Goal: Use online tool/utility: Use online tool/utility

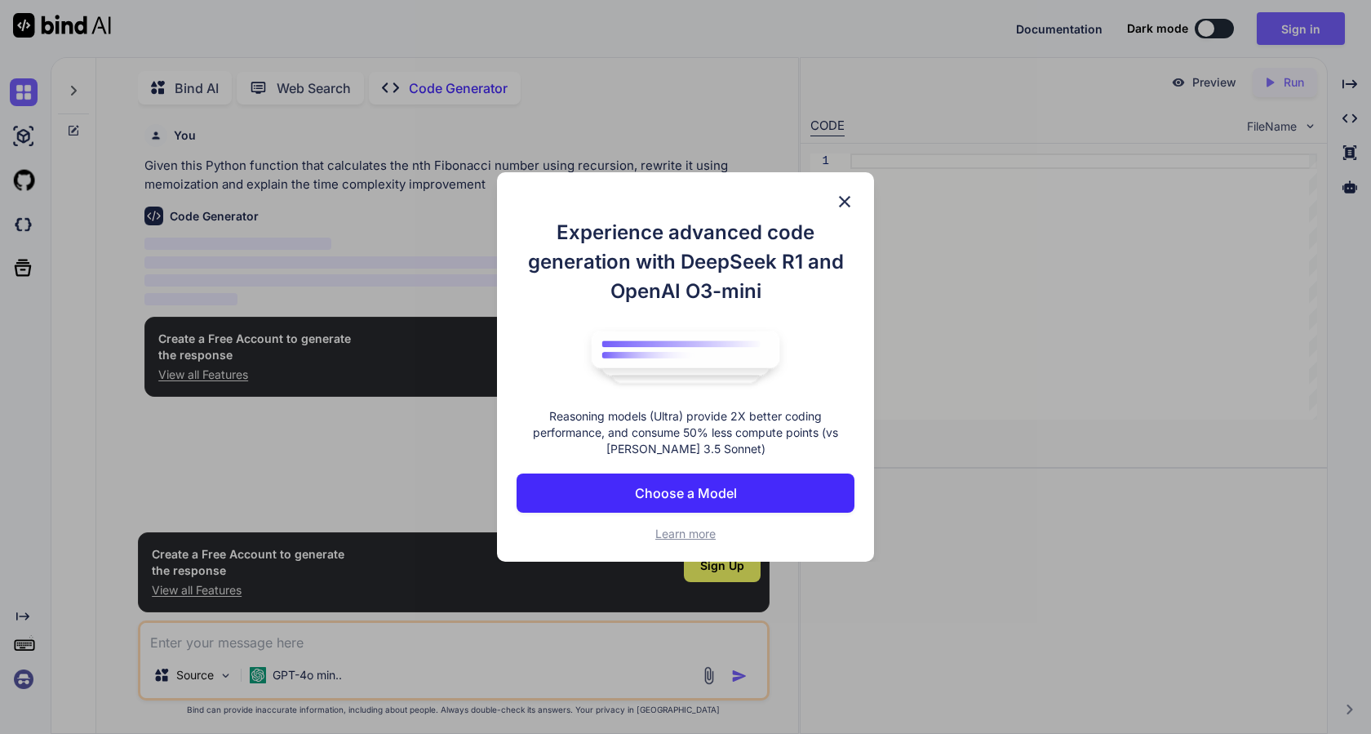
scroll to position [7, 0]
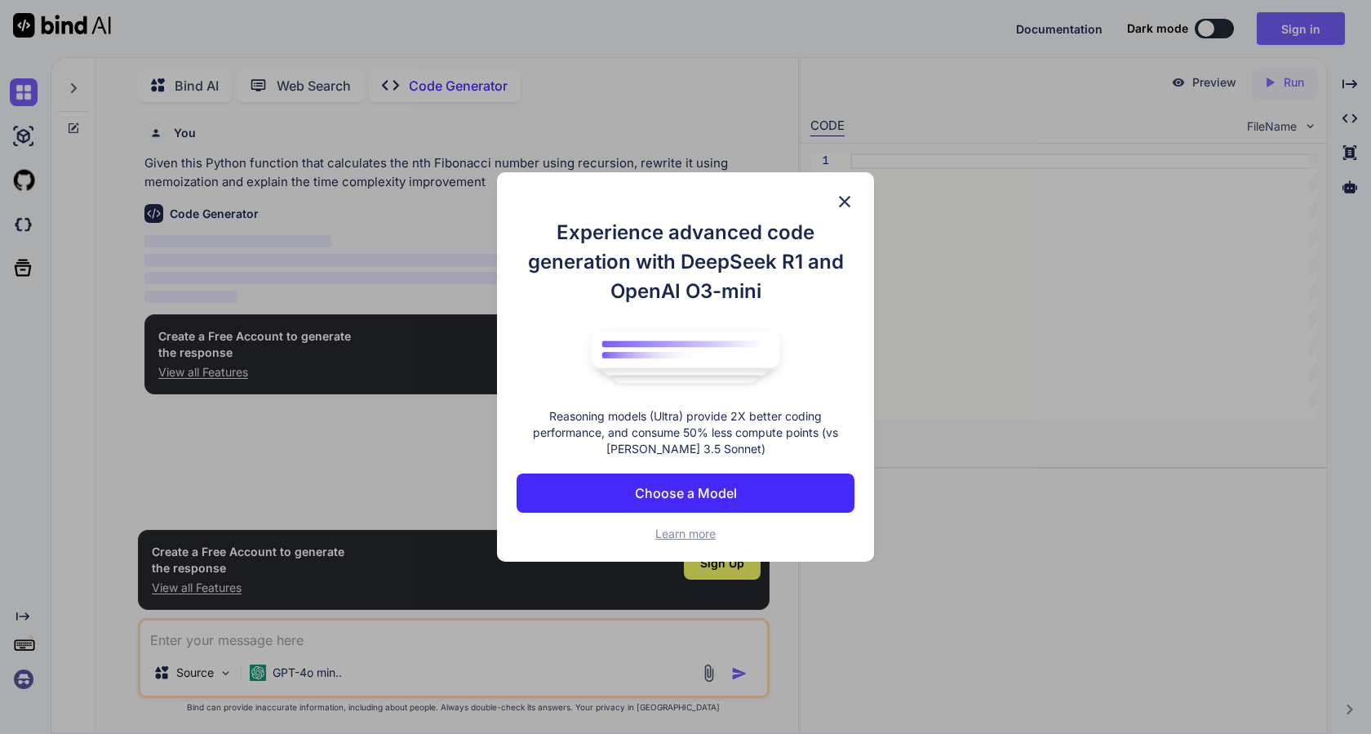
click at [727, 499] on p "Choose a Model" at bounding box center [686, 493] width 102 height 20
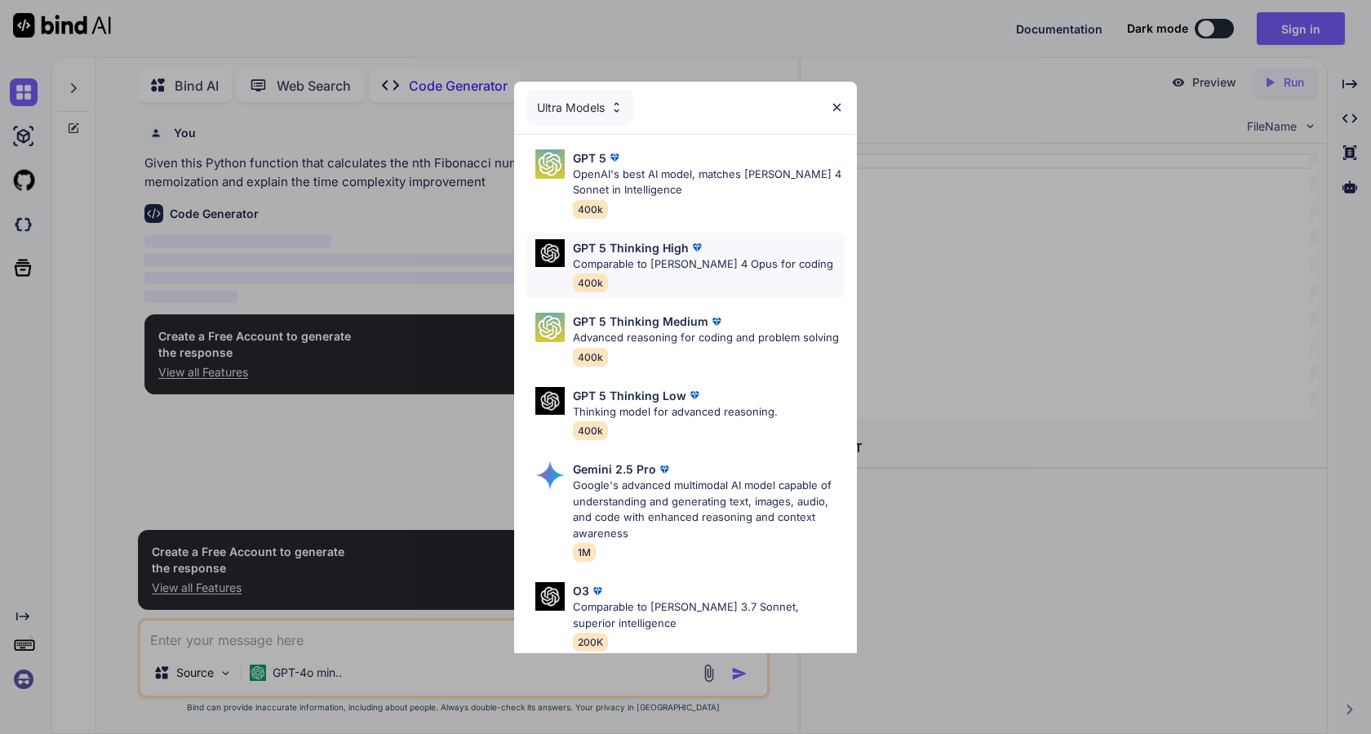
click at [751, 265] on p "Comparable to [PERSON_NAME] 4 Opus for coding" at bounding box center [703, 264] width 260 height 16
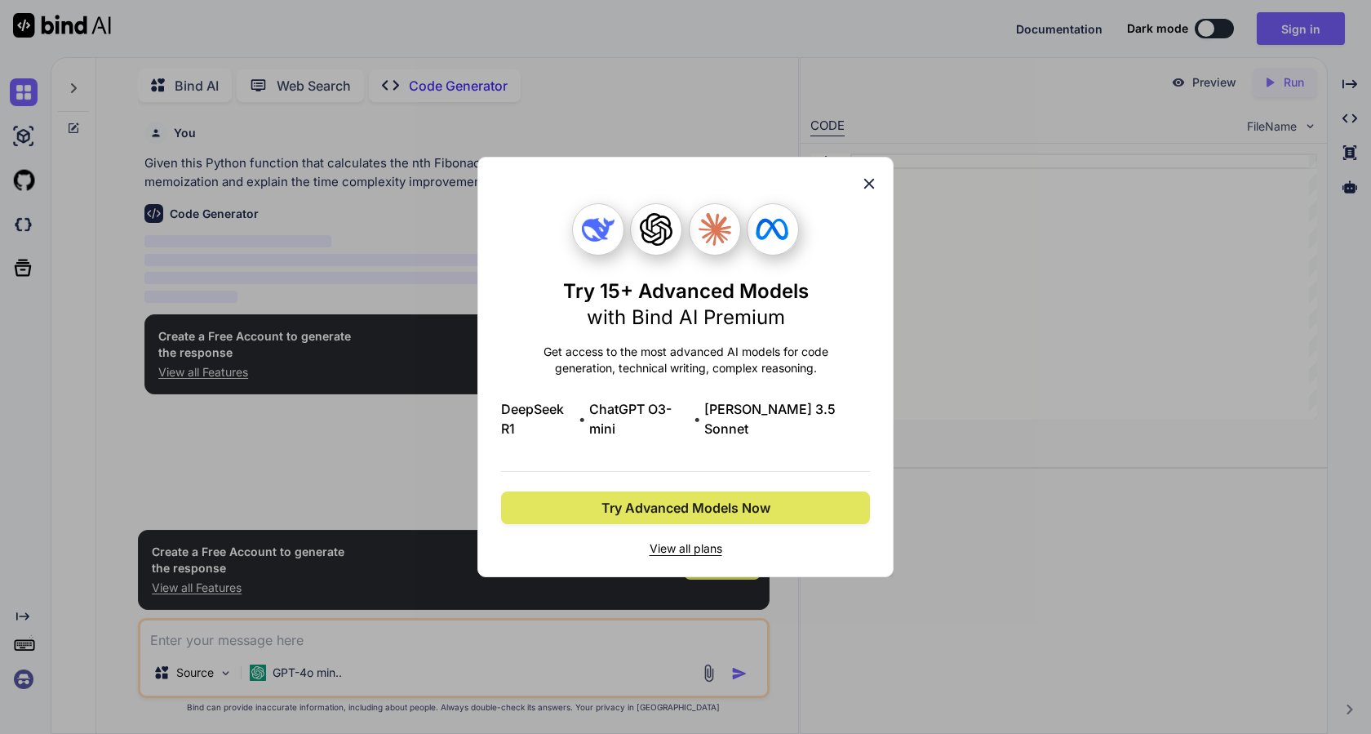
click at [736, 500] on span "Try Advanced Models Now" at bounding box center [686, 508] width 169 height 20
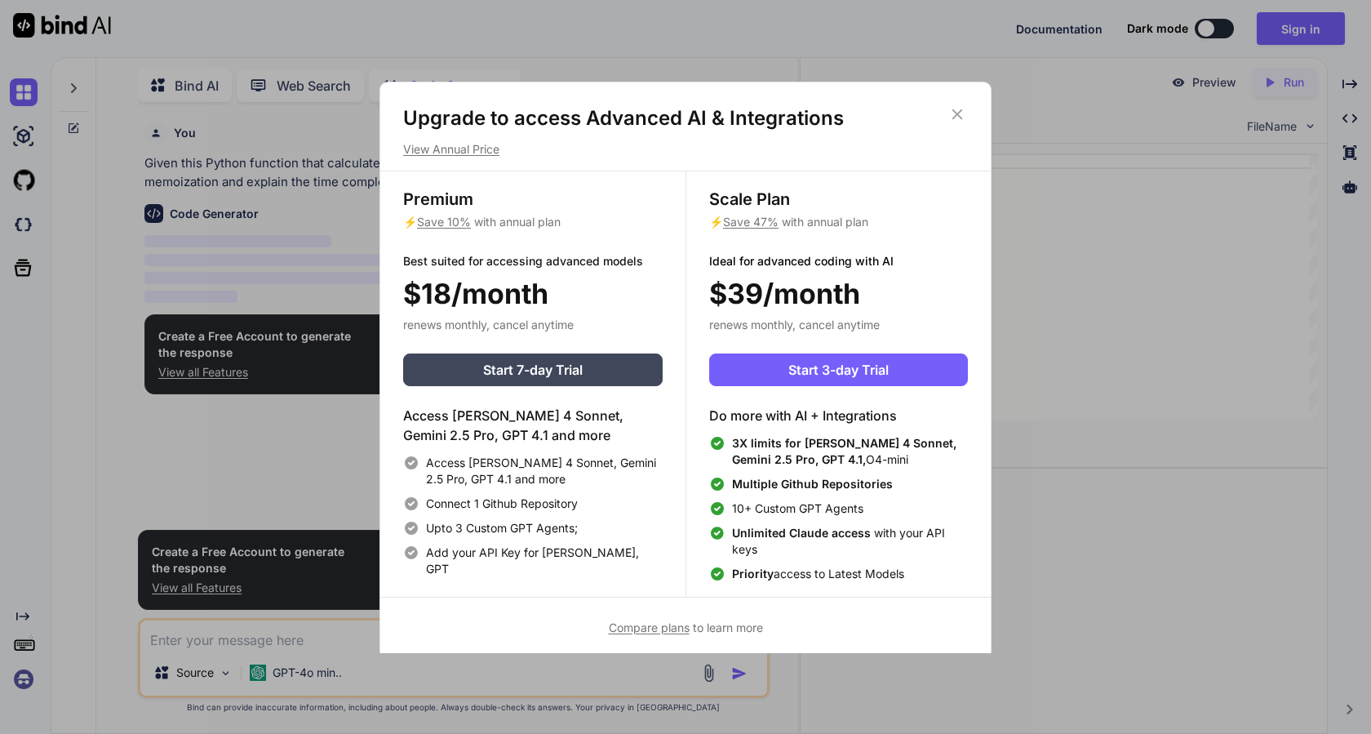
click at [935, 110] on h1 "Upgrade to access Advanced AI & Integrations" at bounding box center [685, 118] width 565 height 26
click at [955, 118] on icon at bounding box center [957, 114] width 18 height 18
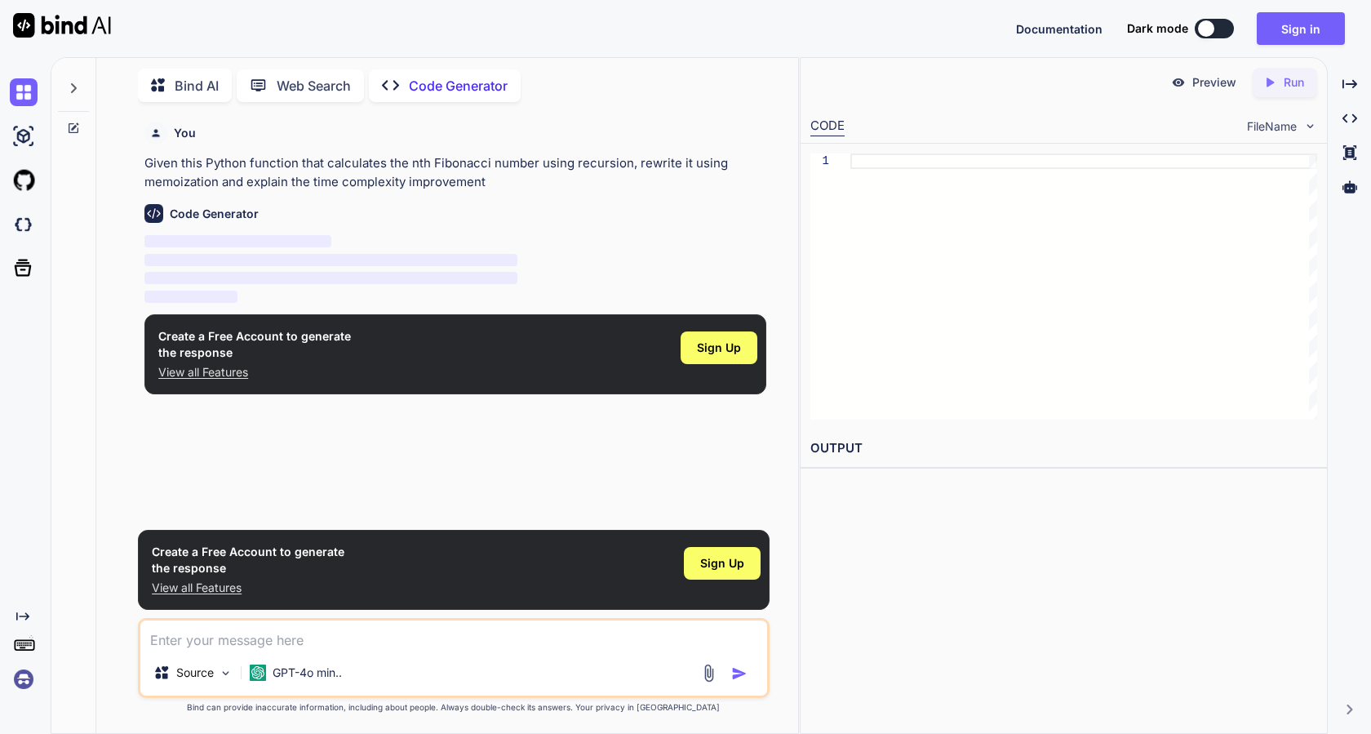
click at [464, 86] on p "Code Generator" at bounding box center [458, 86] width 99 height 20
click at [500, 167] on p "Given this Python function that calculates the nth Fibonacci number using recur…" at bounding box center [454, 172] width 621 height 37
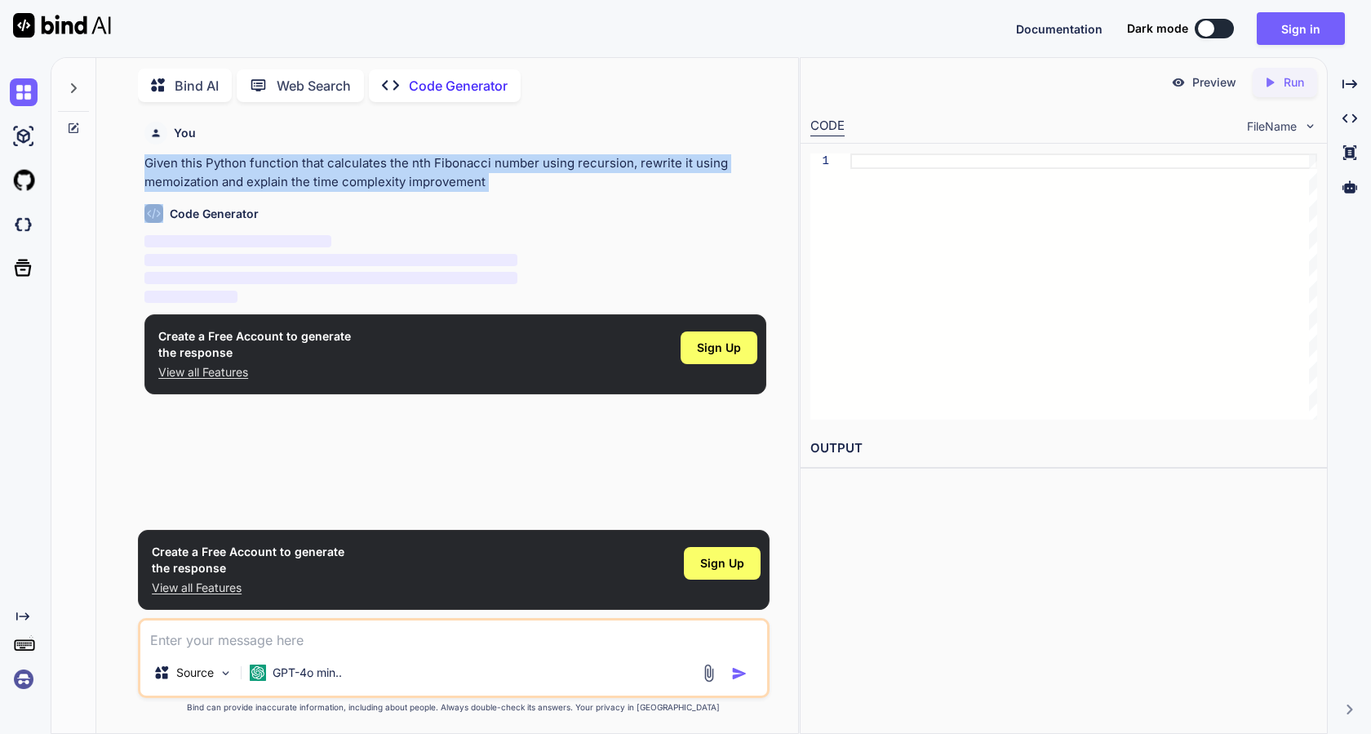
click at [500, 167] on p "Given this Python function that calculates the nth Fibonacci number using recur…" at bounding box center [454, 172] width 621 height 37
copy p "Given this Python function that calculates the nth Fibonacci number using recur…"
type textarea "x"
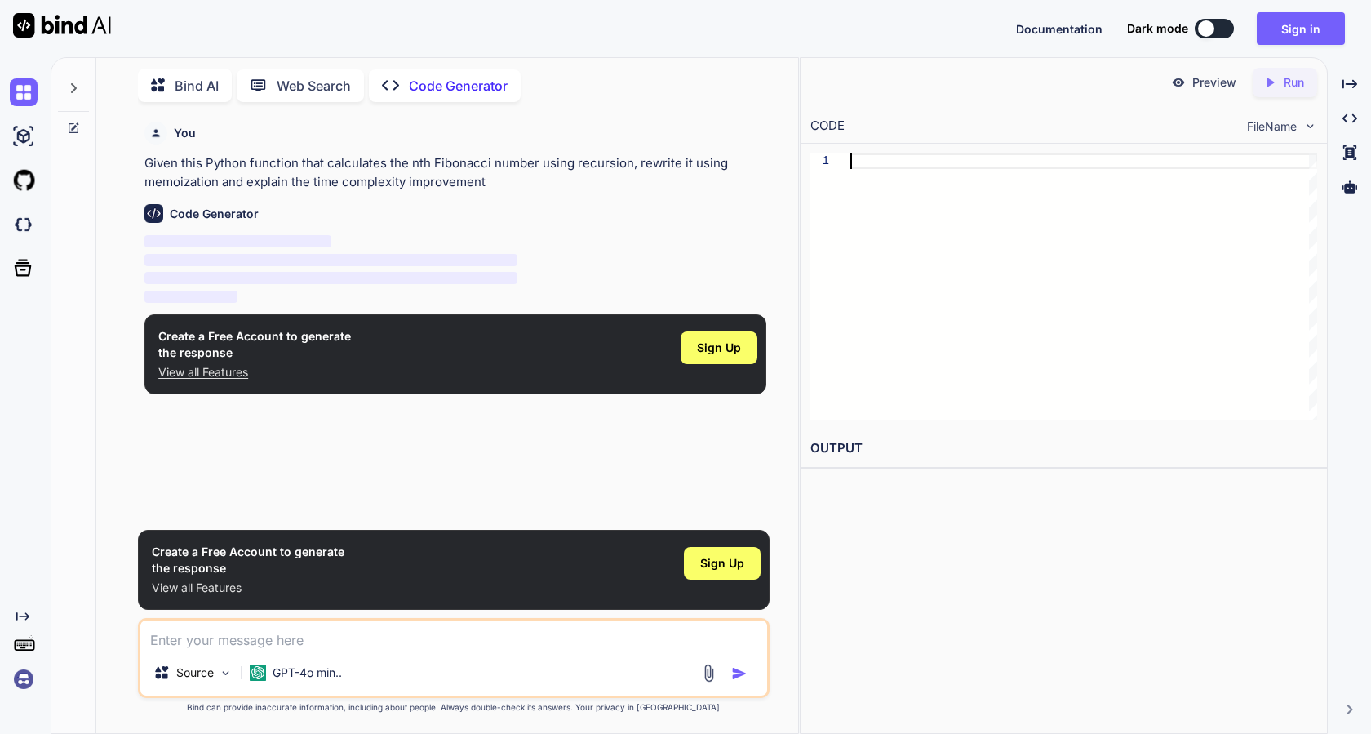
click at [851, 256] on div at bounding box center [1084, 286] width 467 height 266
click at [228, 179] on p "Given this Python function that calculates the nth Fibonacci number using recur…" at bounding box center [454, 172] width 621 height 37
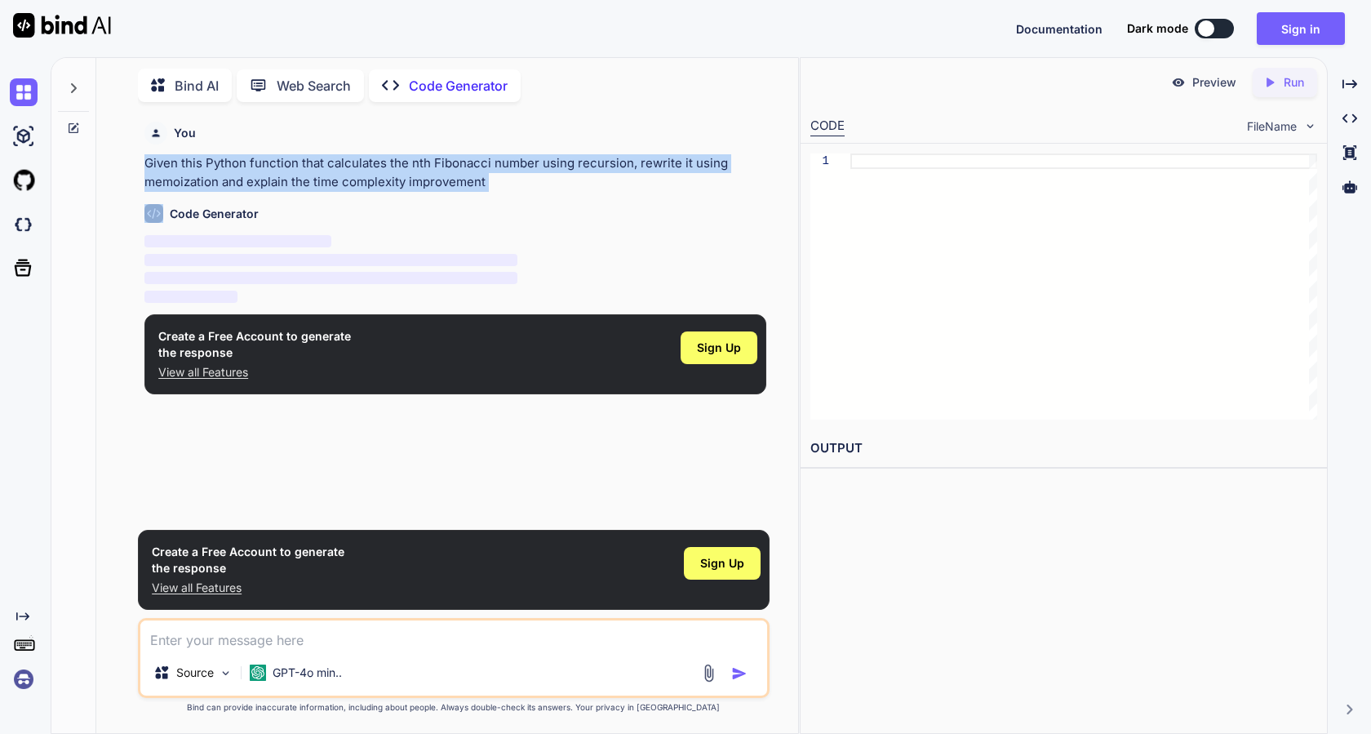
click at [228, 179] on p "Given this Python function that calculates the nth Fibonacci number using recur…" at bounding box center [454, 172] width 621 height 37
copy p "Given this Python function that calculates the nth Fibonacci number using recur…"
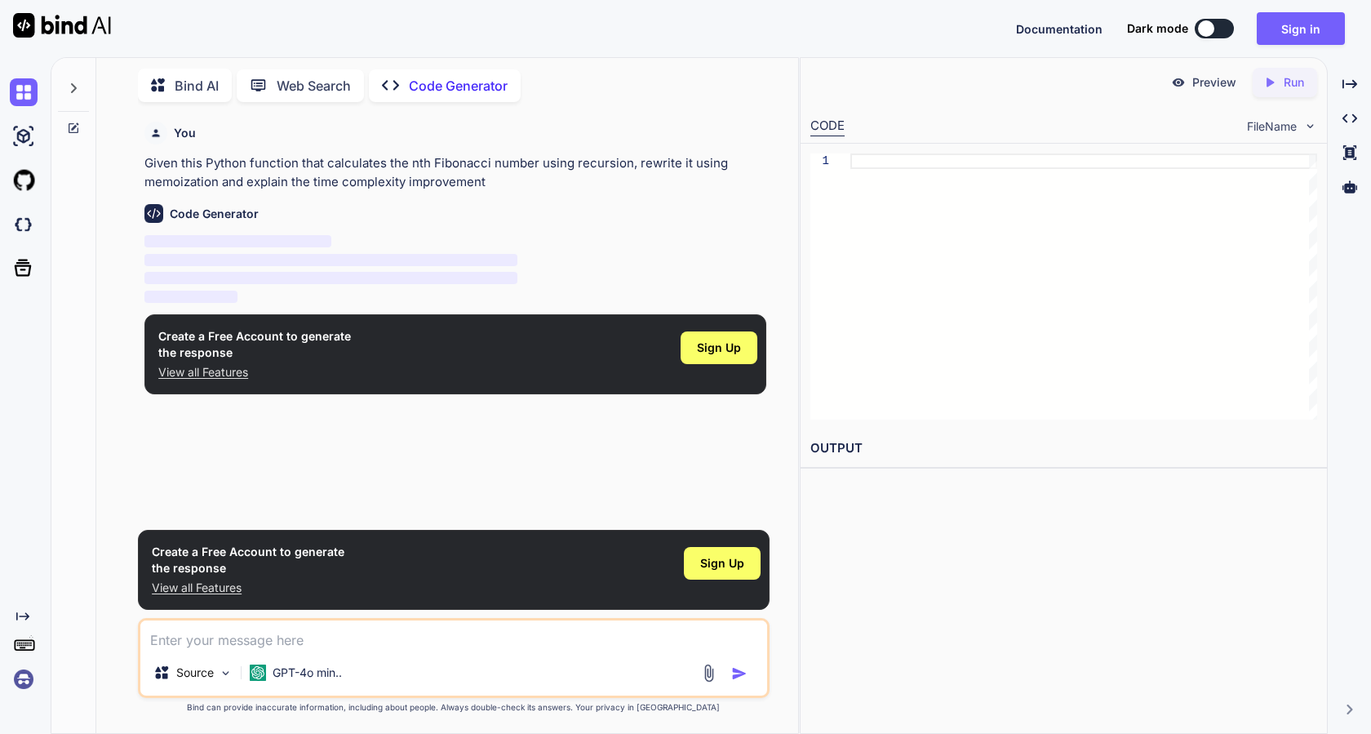
click at [1028, 211] on div at bounding box center [1084, 286] width 467 height 266
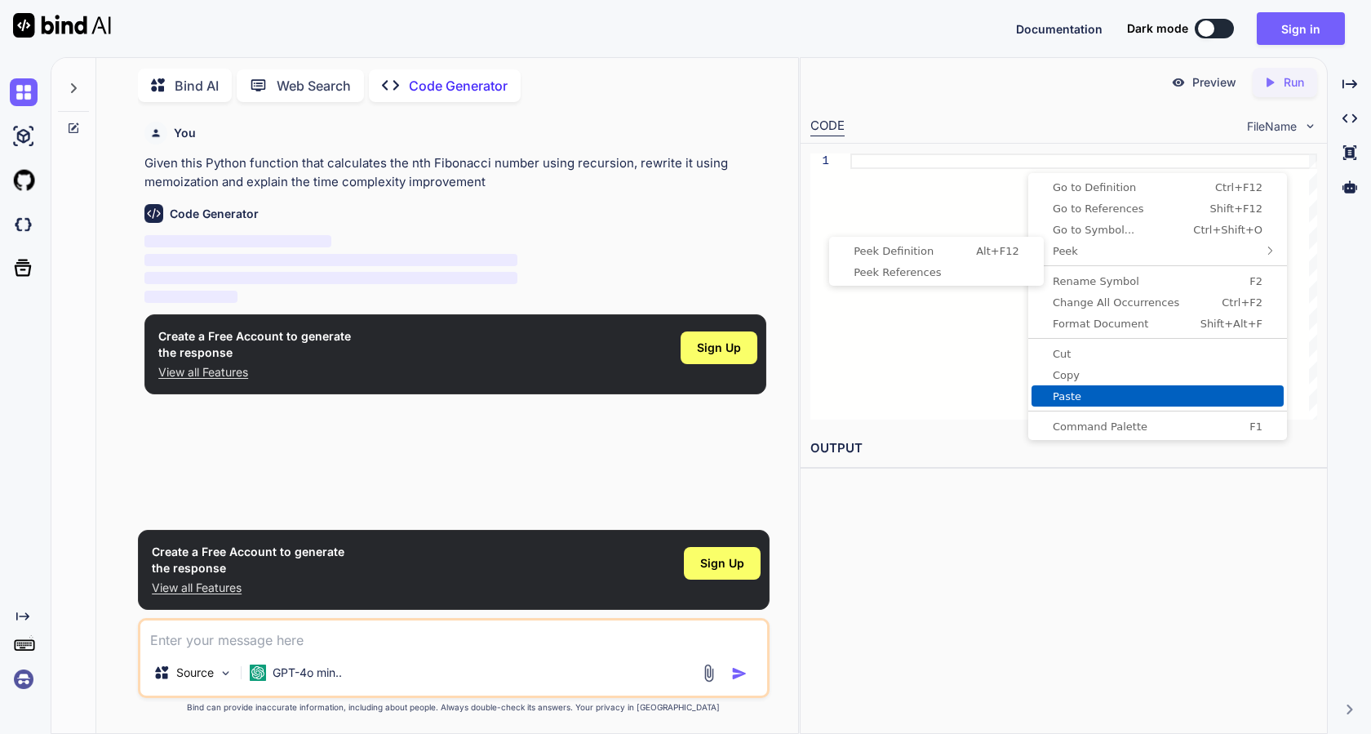
click at [1087, 397] on span "Paste" at bounding box center [1158, 396] width 252 height 11
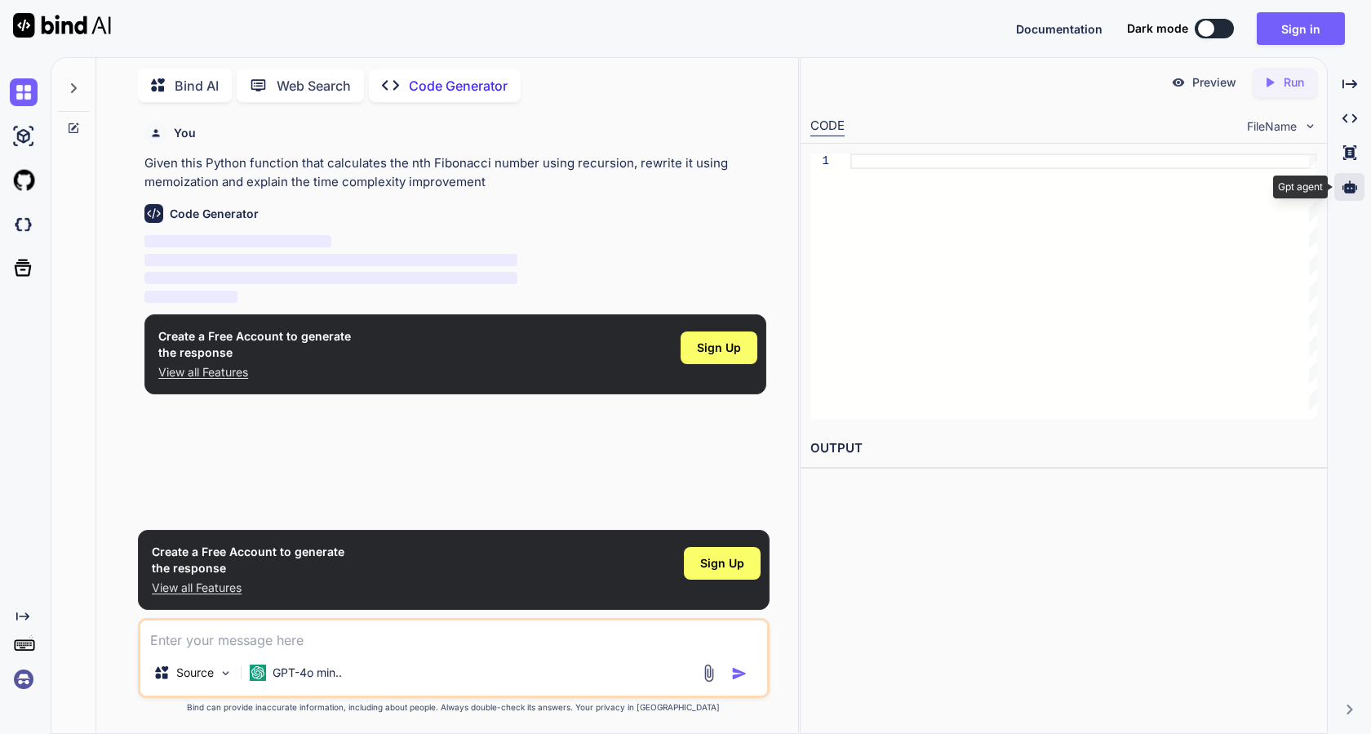
click at [1352, 189] on icon at bounding box center [1350, 186] width 15 height 12
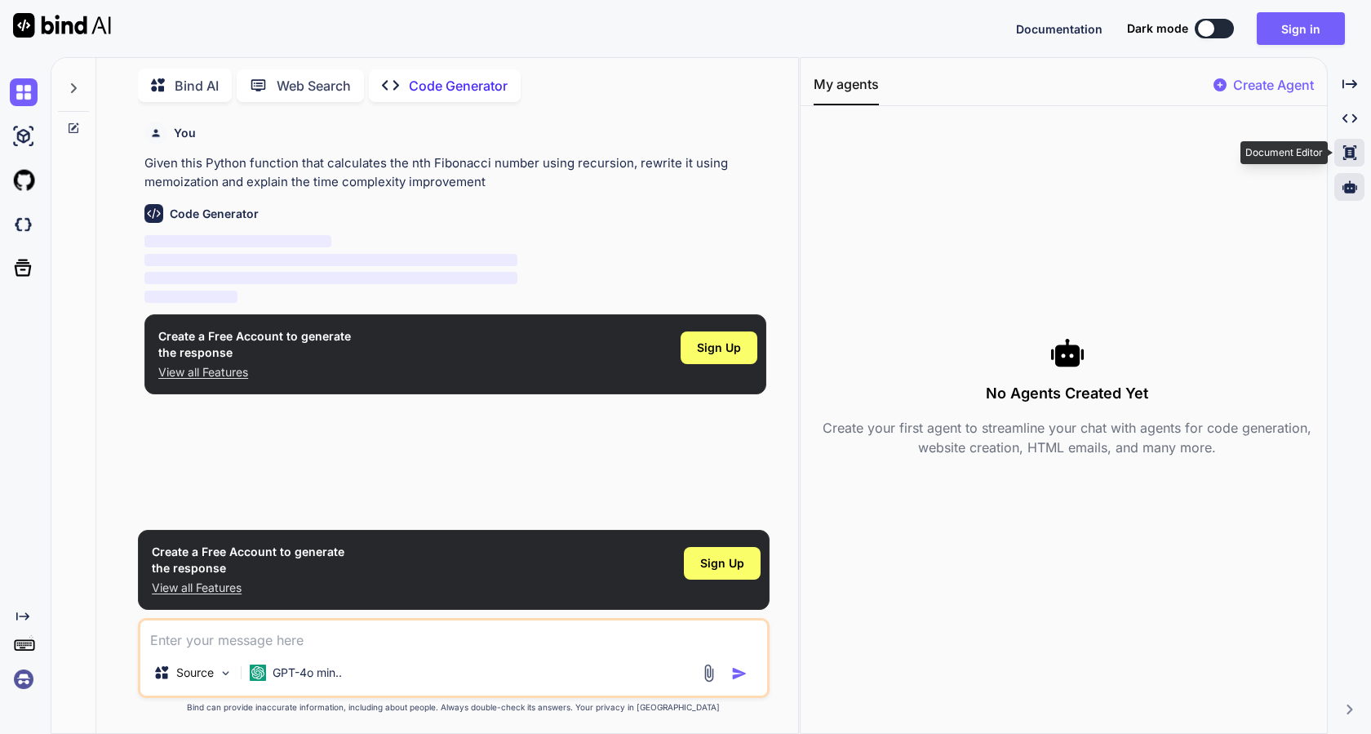
click at [1357, 156] on icon "Created with Pixso." at bounding box center [1350, 152] width 15 height 15
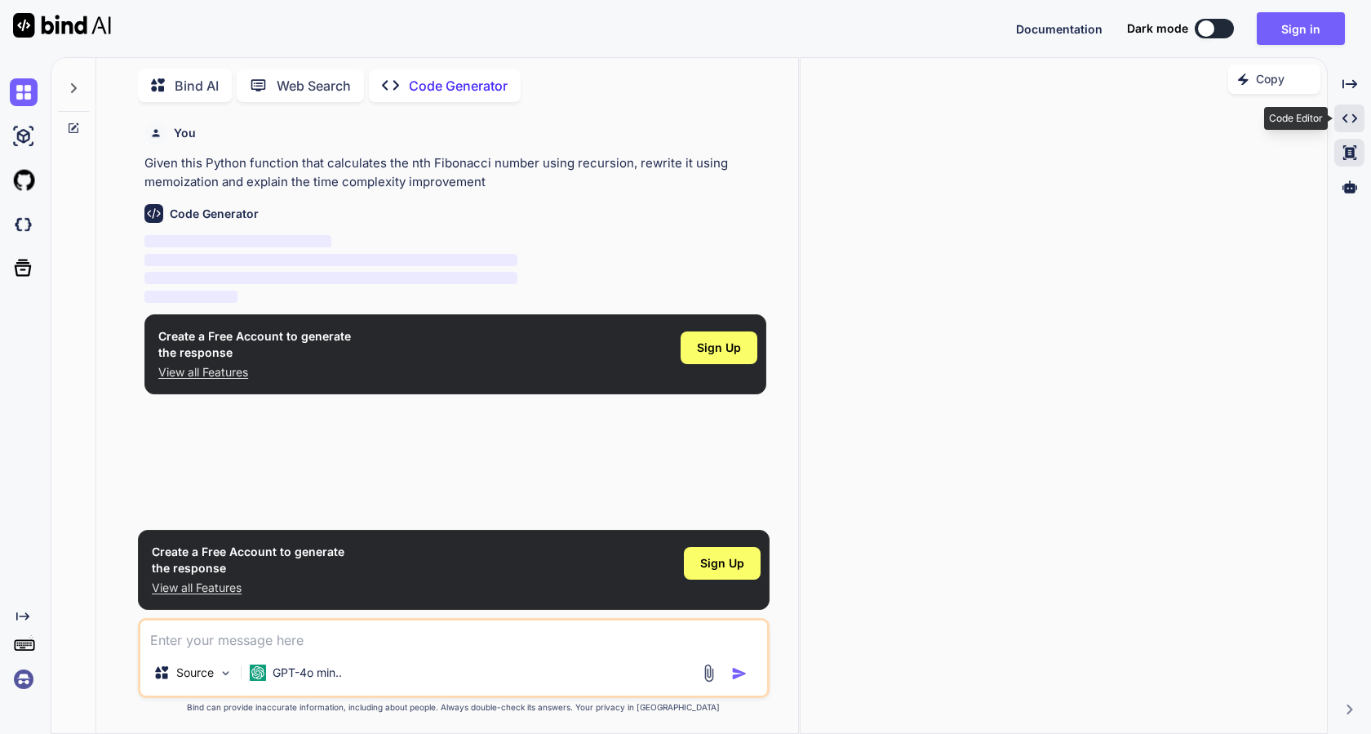
click at [1352, 112] on icon "Created with Pixso." at bounding box center [1350, 118] width 15 height 15
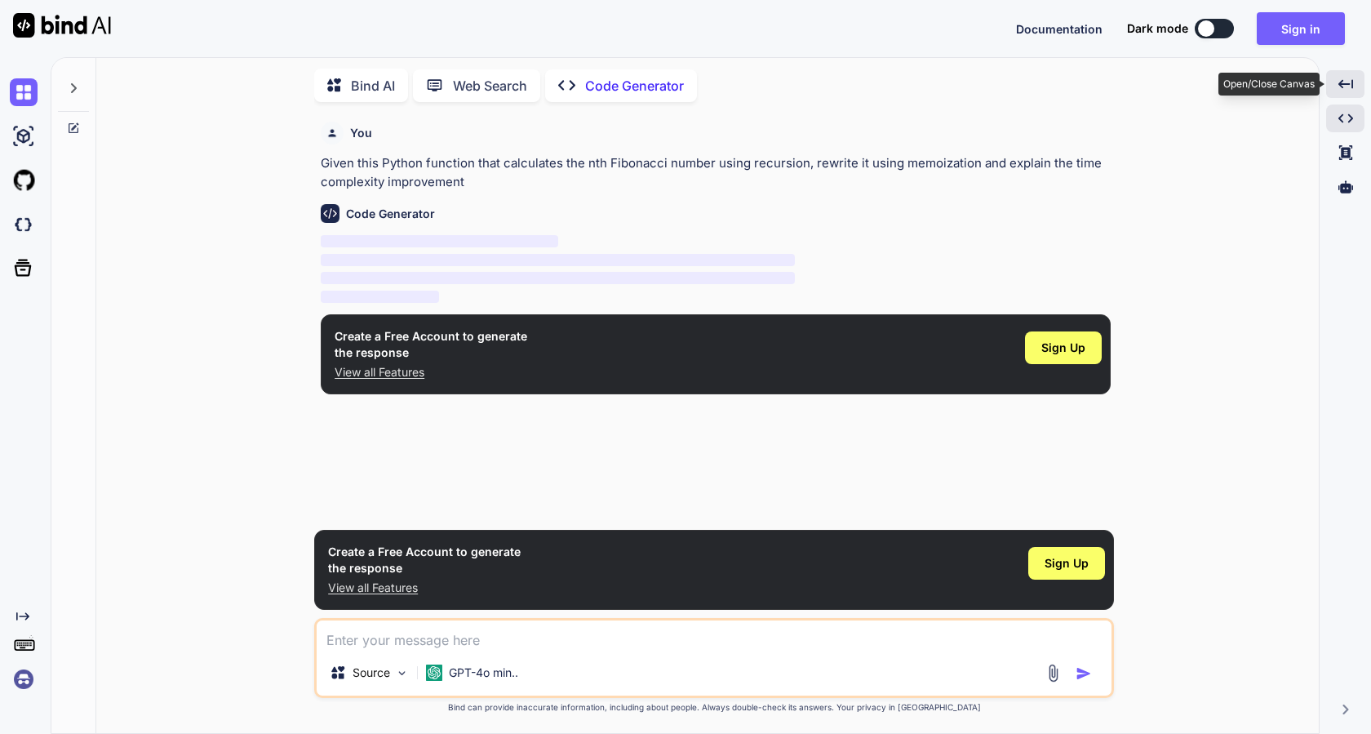
click at [1356, 83] on div "Created with Pixso." at bounding box center [1345, 84] width 38 height 28
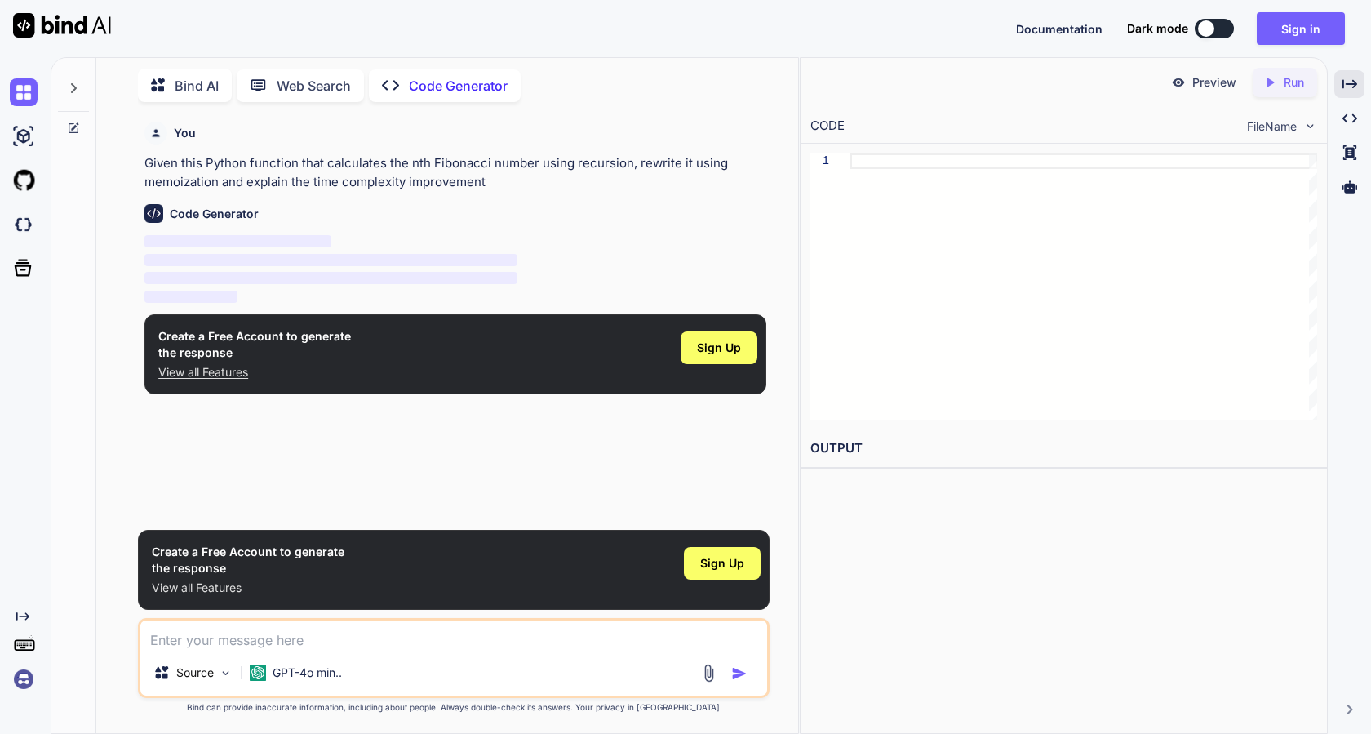
click at [982, 211] on div at bounding box center [1084, 286] width 467 height 266
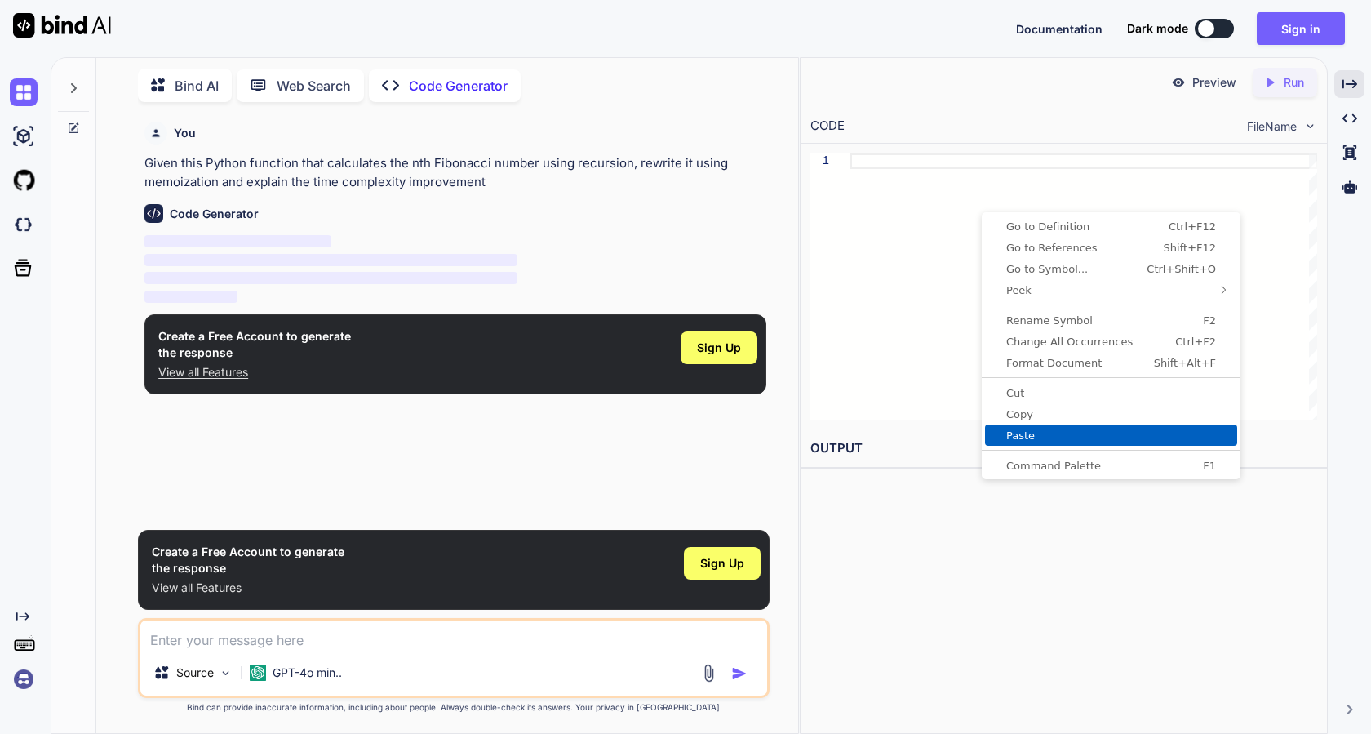
click at [1034, 445] on link "Paste" at bounding box center [1111, 434] width 252 height 21
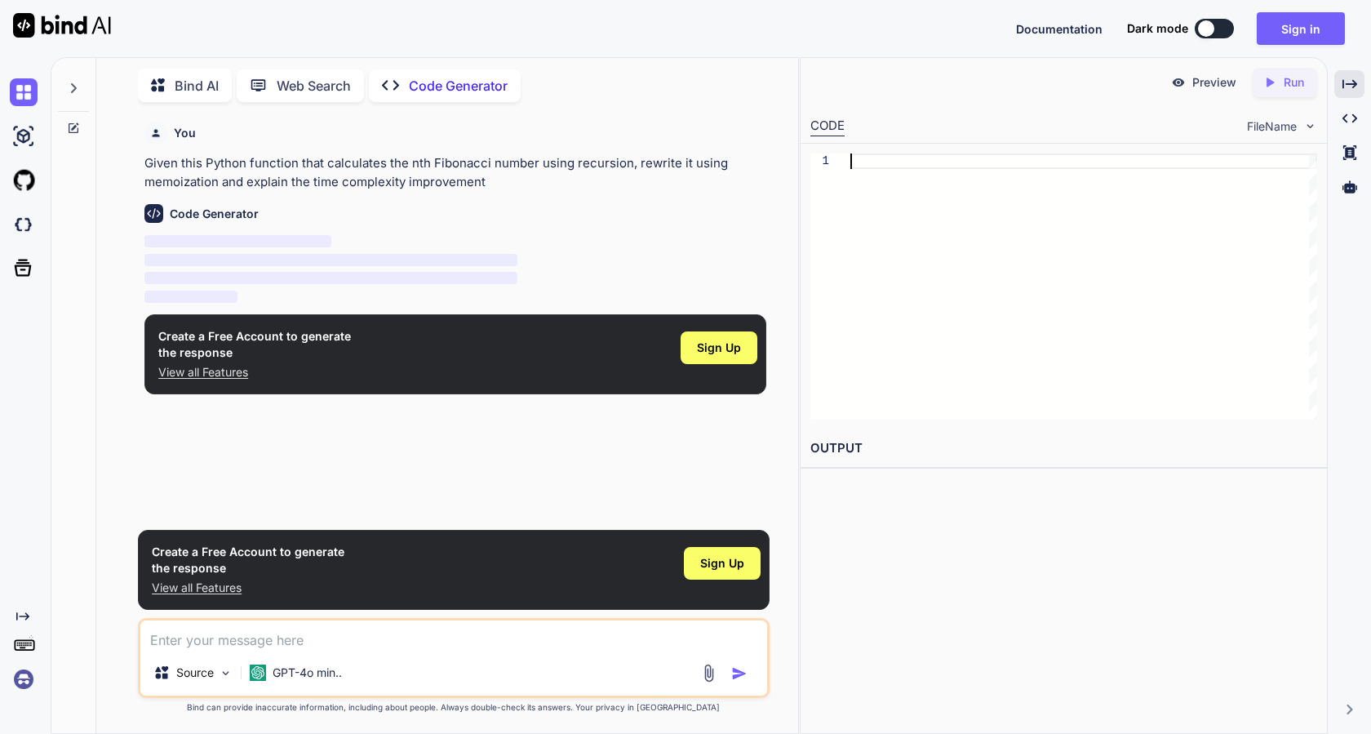
scroll to position [1, 0]
click at [676, 463] on div "You Given this Python function that calculates the nth Fibonacci number using r…" at bounding box center [455, 318] width 628 height 406
drag, startPoint x: 657, startPoint y: 642, endPoint x: 689, endPoint y: 457, distance: 188.0
click at [689, 457] on div "You Given this Python function that calculates the nth Fibonacci number using r…" at bounding box center [455, 318] width 628 height 406
click at [457, 85] on p "Code Generator" at bounding box center [458, 86] width 99 height 20
